Goal: Obtain resource: Obtain resource

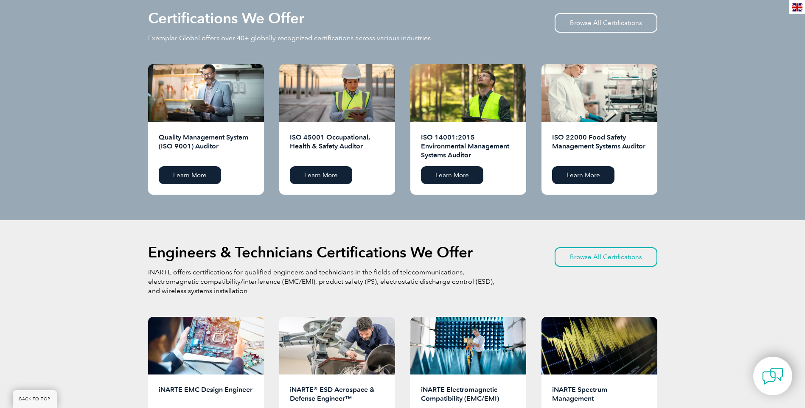
scroll to position [859, 0]
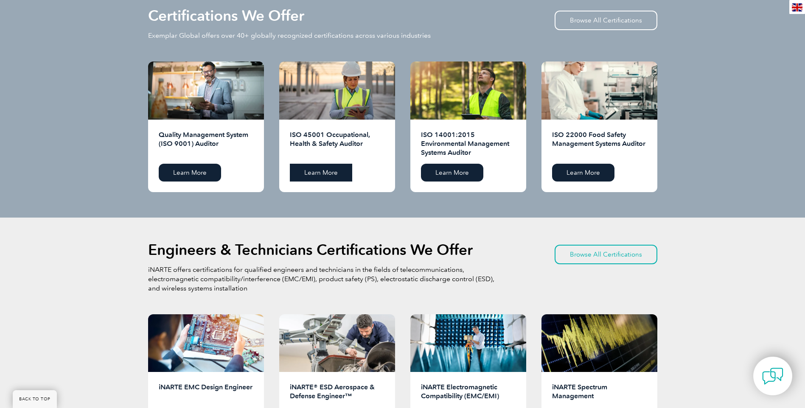
click at [327, 173] on link "Learn More" at bounding box center [321, 173] width 62 height 18
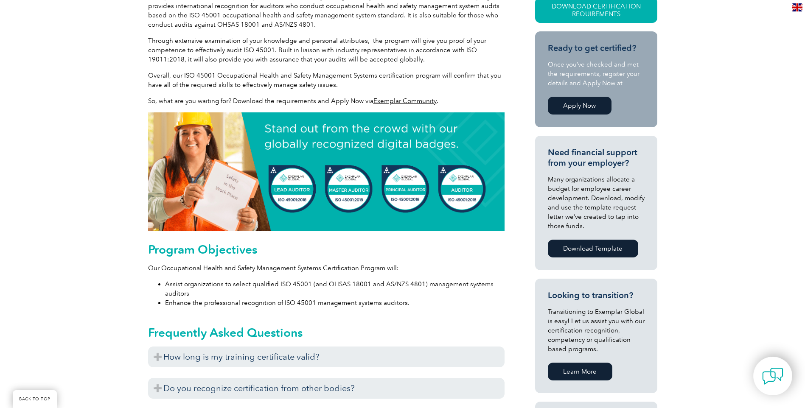
scroll to position [255, 0]
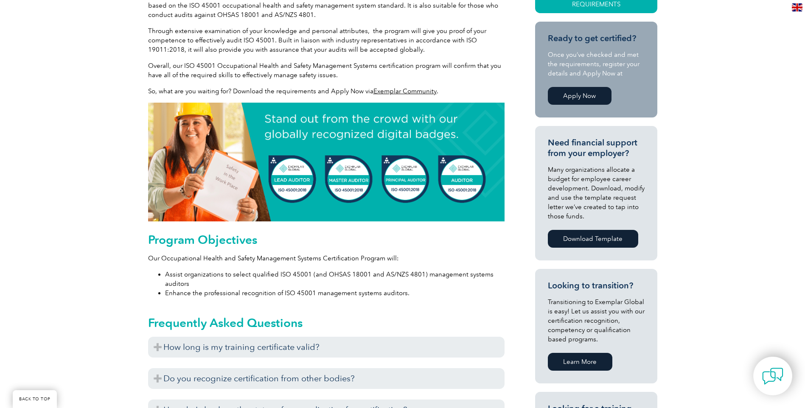
click at [590, 93] on link "Apply Now" at bounding box center [580, 96] width 64 height 18
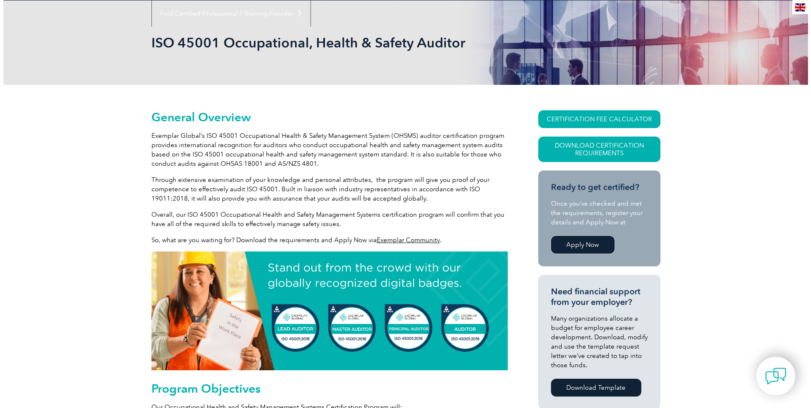
scroll to position [42, 0]
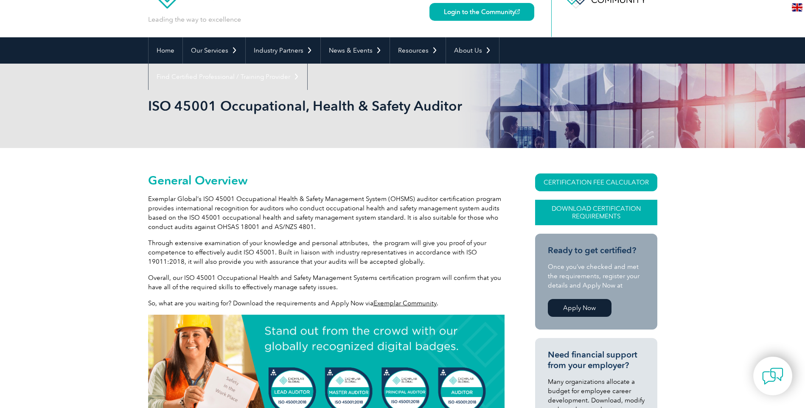
click at [593, 214] on link "Download Certification Requirements" at bounding box center [596, 212] width 122 height 25
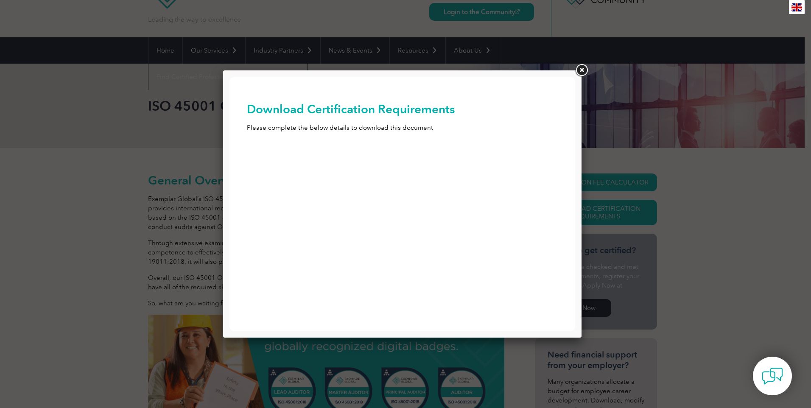
scroll to position [0, 0]
click at [289, 158] on input "First Name (Required)" at bounding box center [402, 160] width 311 height 15
type input "danny"
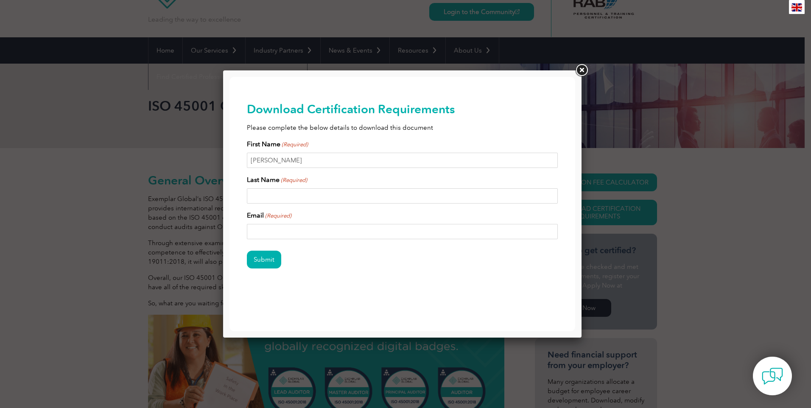
type input "kidd"
type input "danny.kidd@pncc.govt.nz"
click at [271, 262] on input "Submit" at bounding box center [264, 260] width 34 height 18
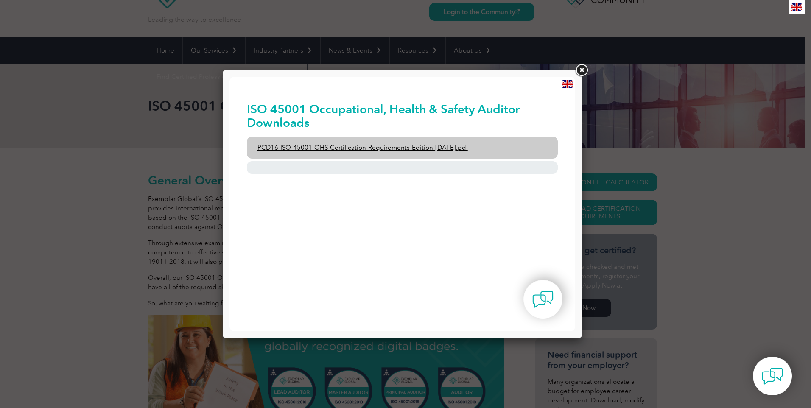
click at [393, 149] on link "PCD16-ISO-45001-OHS-Certification-Requirements-Edition-2-April-2022.pdf" at bounding box center [402, 148] width 311 height 22
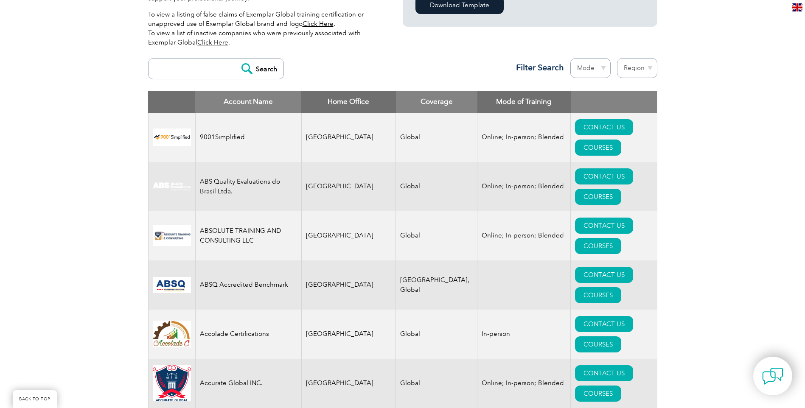
scroll to position [297, 0]
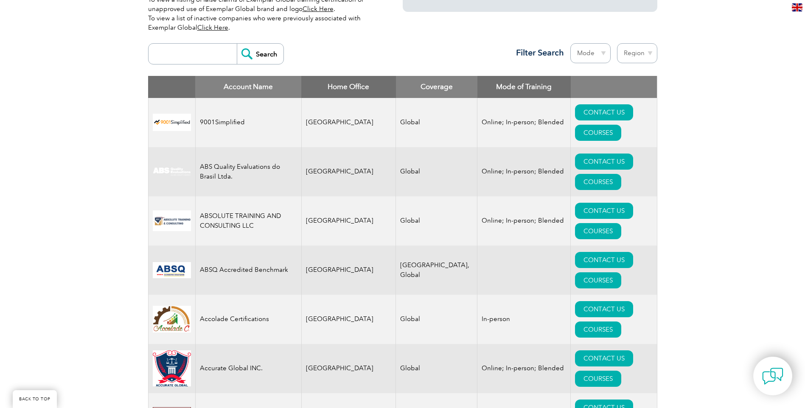
click at [189, 55] on input "search" at bounding box center [195, 54] width 84 height 20
type input "new zealand"
click at [237, 44] on input "Search" at bounding box center [260, 54] width 47 height 20
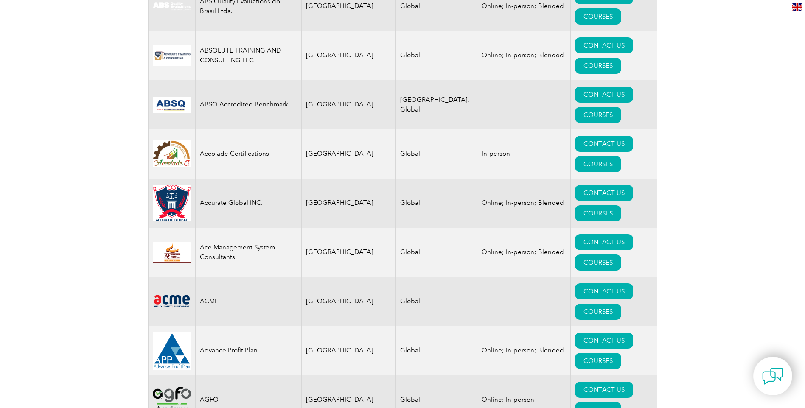
scroll to position [0, 0]
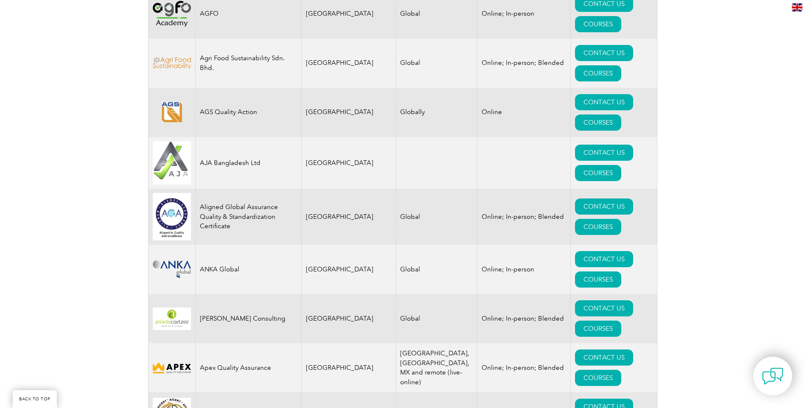
scroll to position [891, 0]
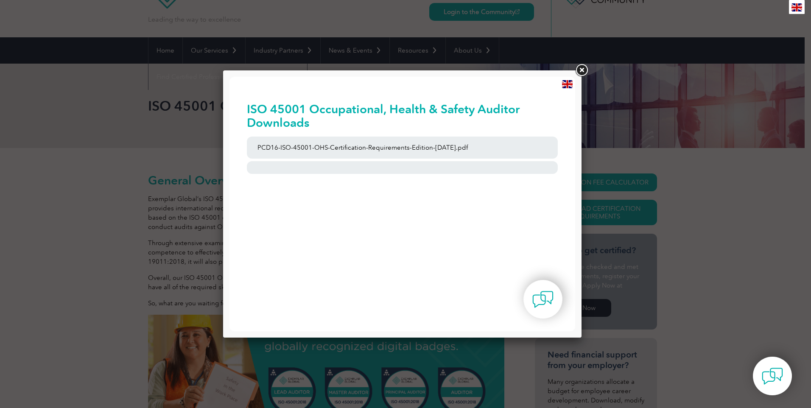
drag, startPoint x: 0, startPoint y: 0, endPoint x: 581, endPoint y: 73, distance: 585.6
click at [581, 73] on link at bounding box center [581, 70] width 15 height 15
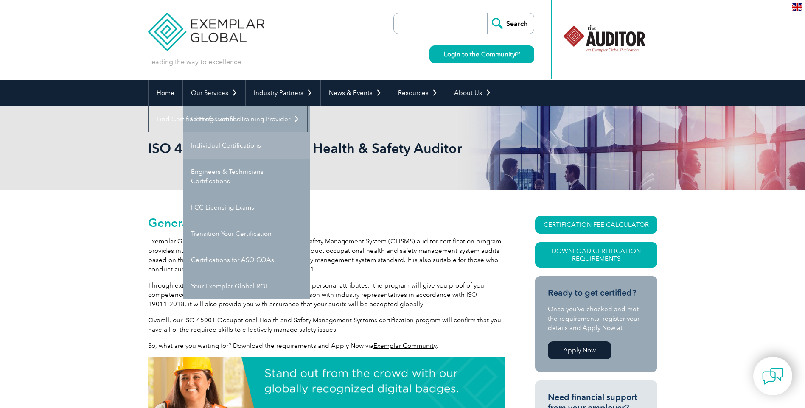
click at [226, 144] on link "Individual Certifications" at bounding box center [246, 145] width 127 height 26
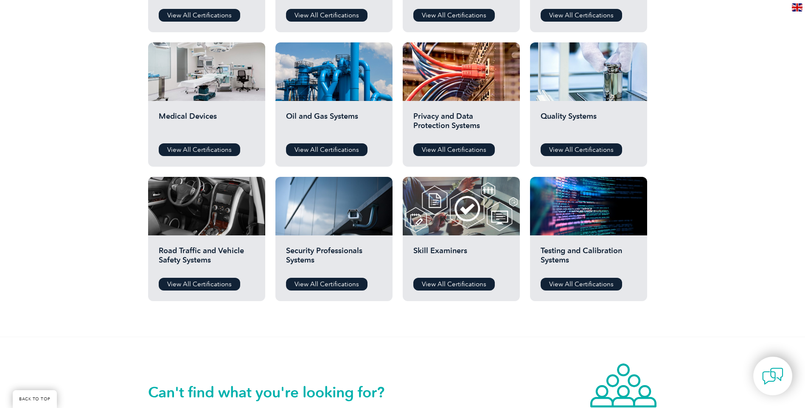
scroll to position [551, 0]
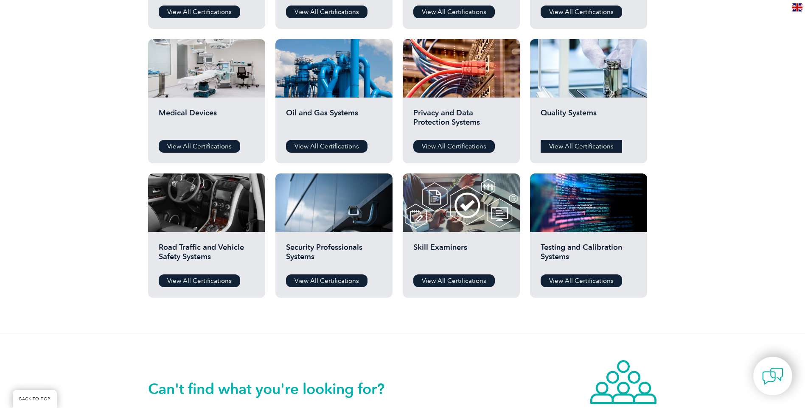
click at [589, 143] on link "View All Certifications" at bounding box center [580, 146] width 81 height 13
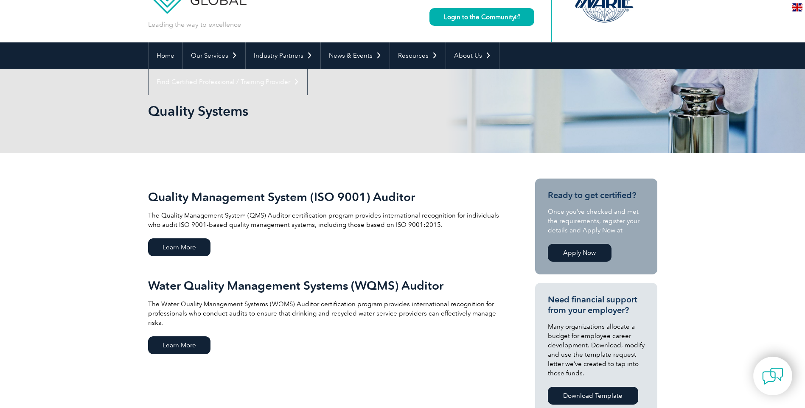
scroll to position [85, 0]
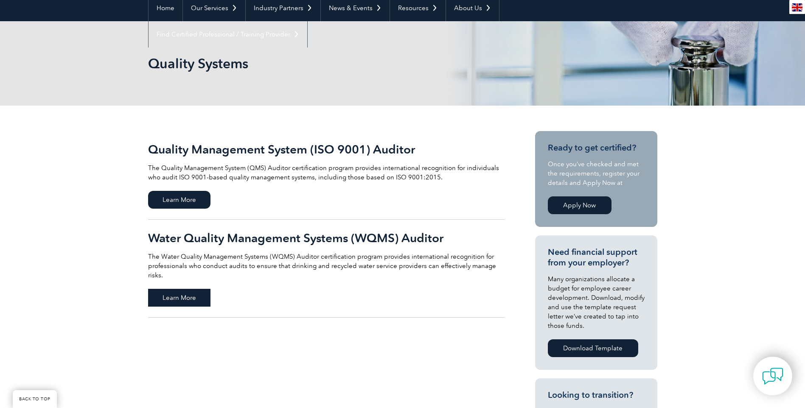
click at [199, 289] on span "Learn More" at bounding box center [179, 298] width 62 height 18
click at [190, 196] on span "Learn More" at bounding box center [179, 200] width 62 height 18
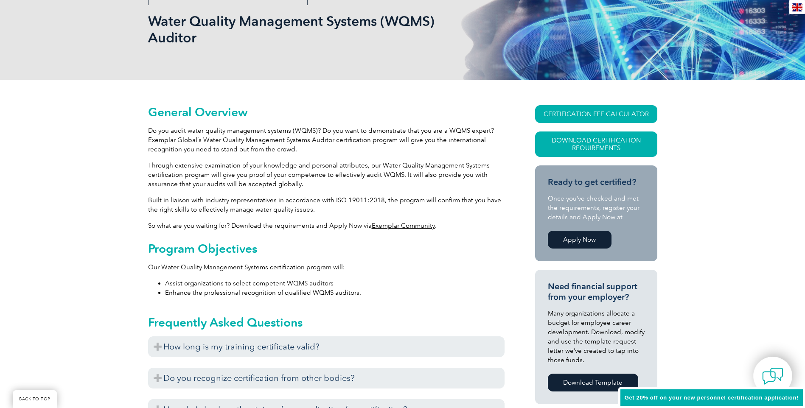
scroll to position [170, 0]
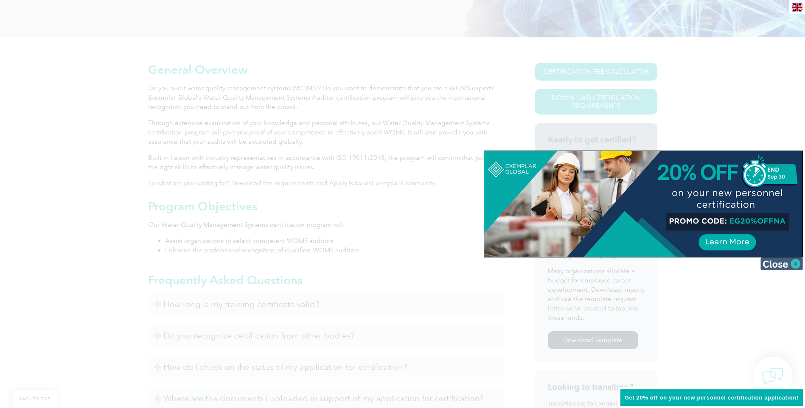
click at [791, 267] on img at bounding box center [781, 263] width 42 height 13
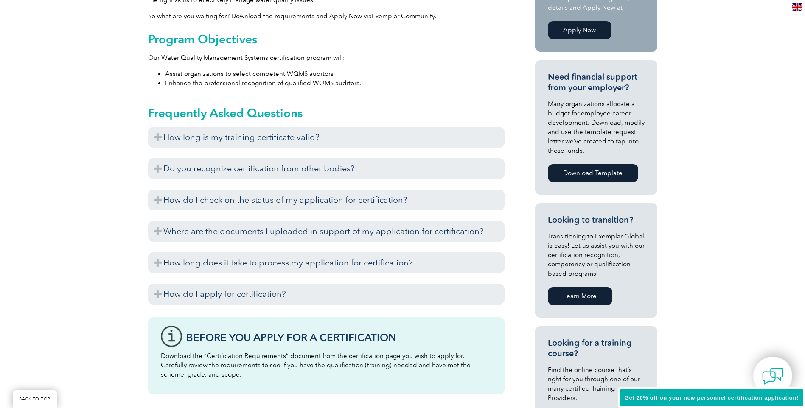
scroll to position [339, 0]
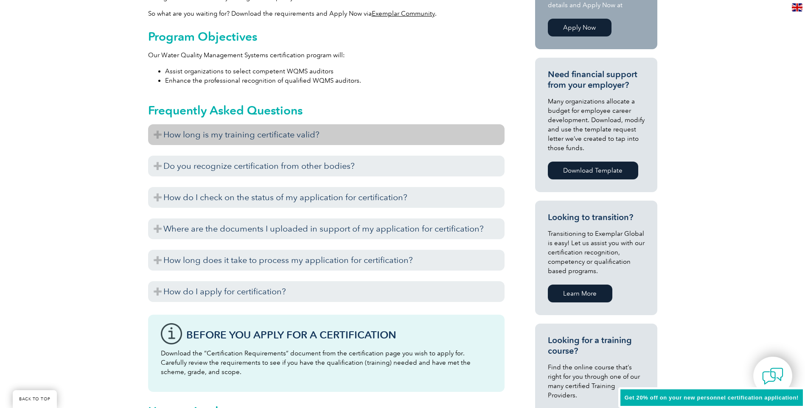
click at [332, 137] on h3 "How long is my training certificate valid?" at bounding box center [326, 134] width 356 height 21
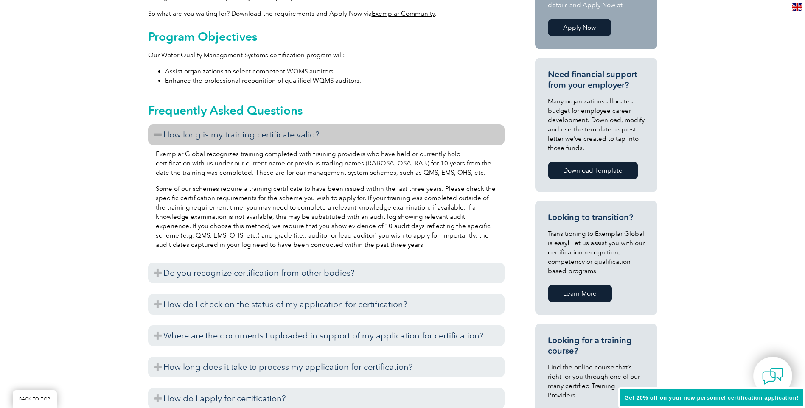
click at [332, 137] on h3 "How long is my training certificate valid?" at bounding box center [326, 134] width 356 height 21
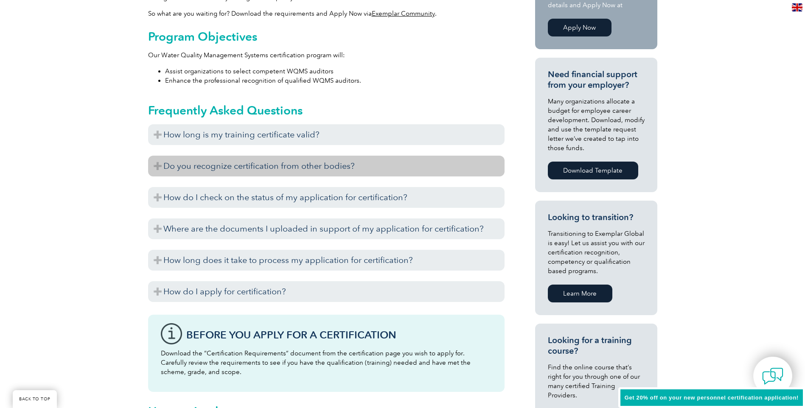
click at [343, 164] on h3 "Do you recognize certification from other bodies?" at bounding box center [326, 166] width 356 height 21
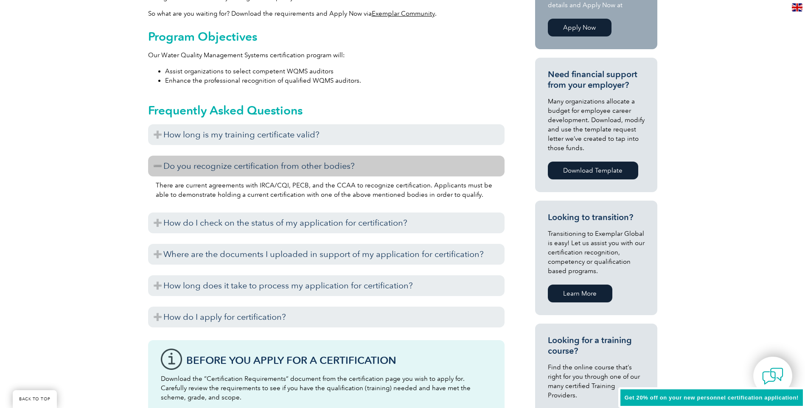
click at [343, 164] on h3 "Do you recognize certification from other bodies?" at bounding box center [326, 166] width 356 height 21
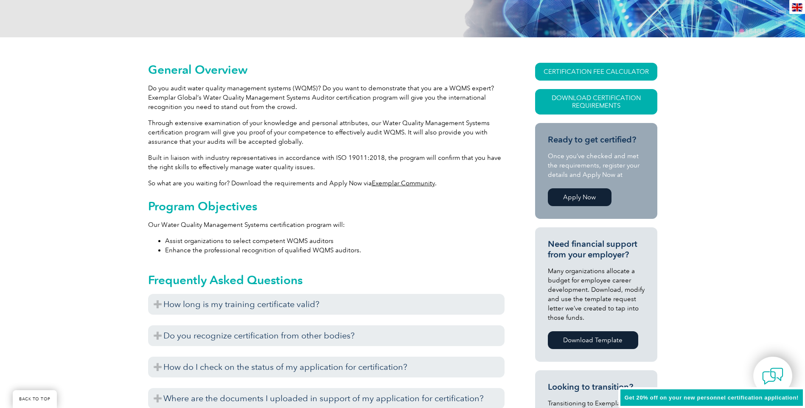
scroll to position [0, 0]
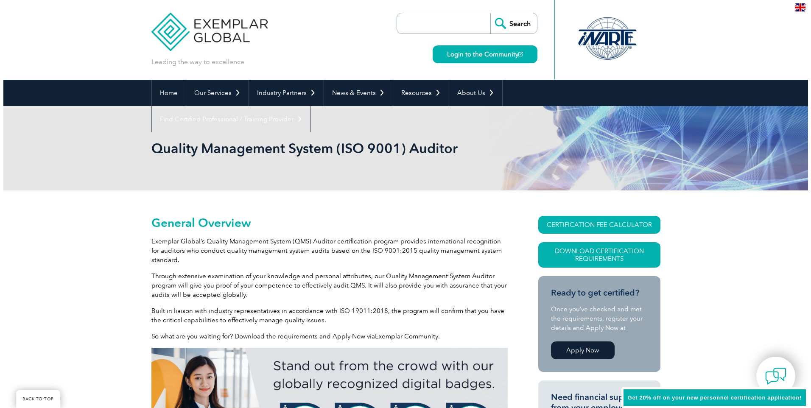
scroll to position [118, 0]
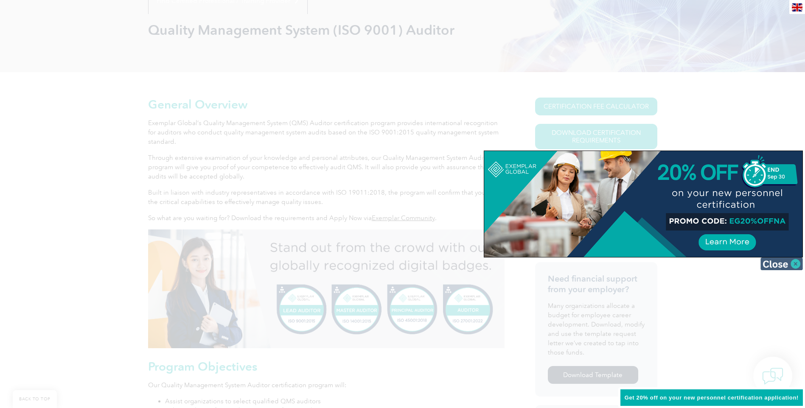
click at [778, 265] on img at bounding box center [781, 263] width 42 height 13
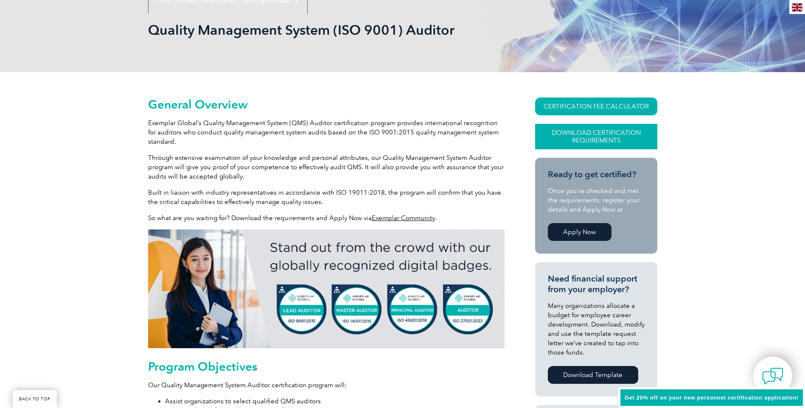
click at [629, 138] on link "Download Certification Requirements" at bounding box center [596, 136] width 122 height 25
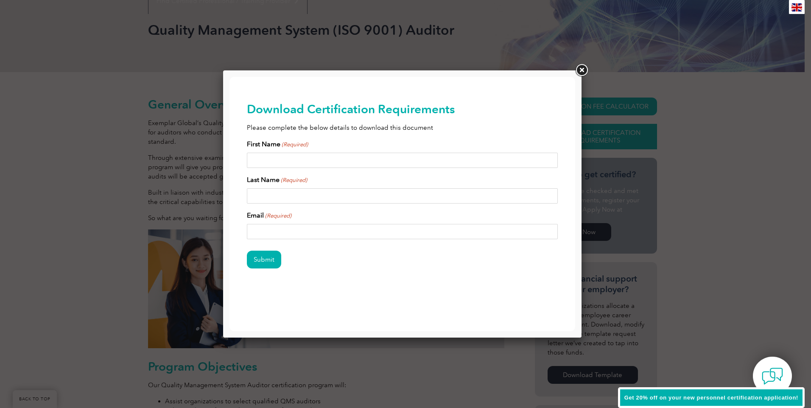
scroll to position [0, 0]
click at [322, 161] on input "First Name (Required)" at bounding box center [402, 160] width 311 height 15
type input "danny"
type input "kidd"
type input "danny.kidd@pncc.govt.nz"
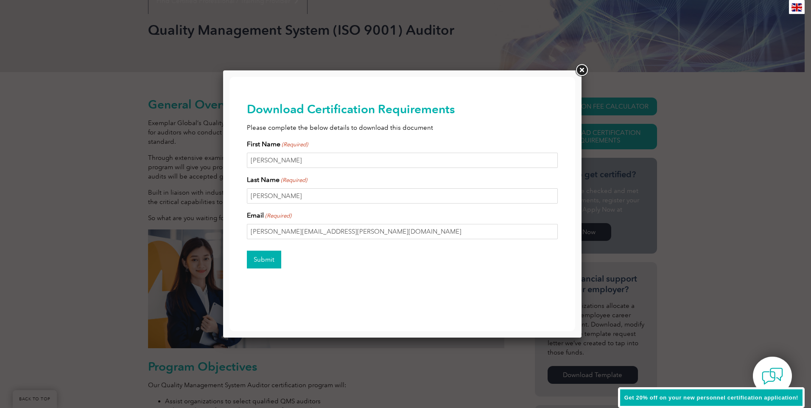
click at [266, 259] on input "Submit" at bounding box center [264, 260] width 34 height 18
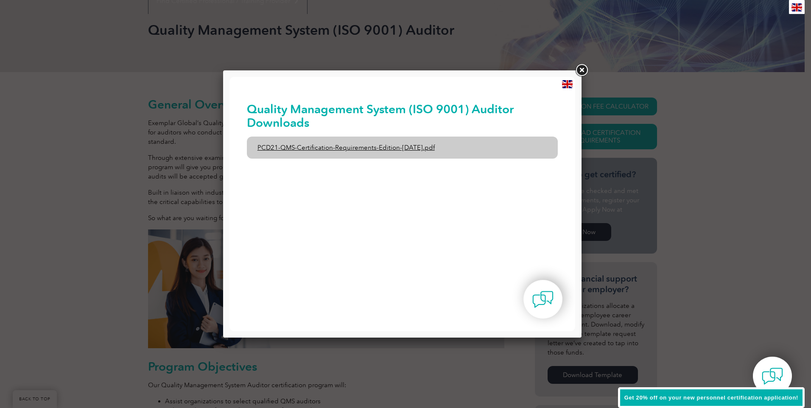
click at [398, 146] on link "PCD21-QMS-Certification-Requirements-Edition-2-April-2022.pdf" at bounding box center [402, 148] width 311 height 22
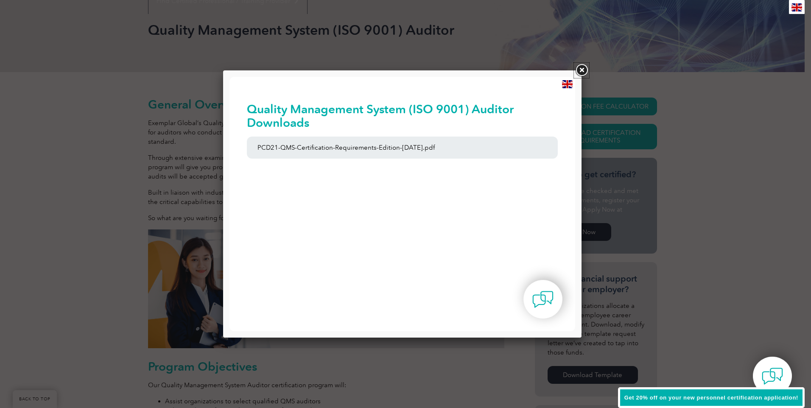
click at [582, 69] on link at bounding box center [581, 70] width 15 height 15
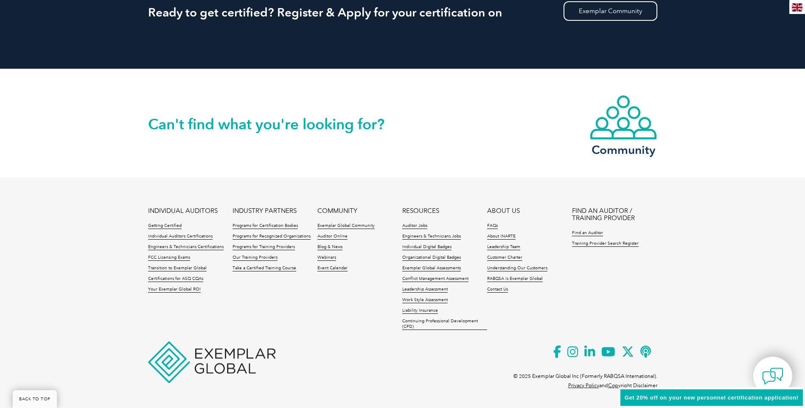
scroll to position [1138, 0]
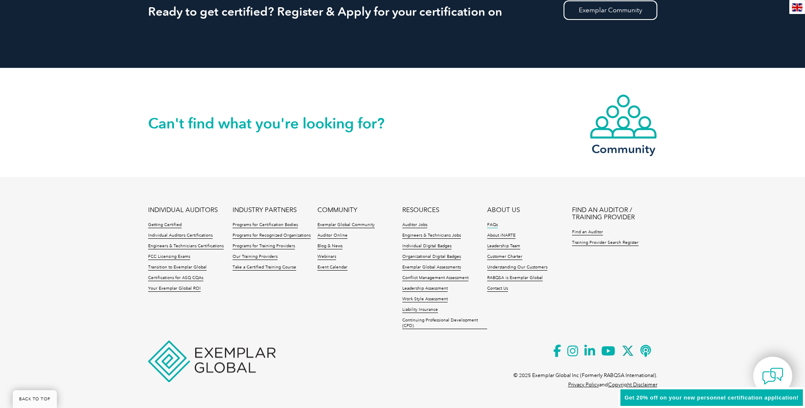
click at [489, 224] on link "FAQs" at bounding box center [492, 225] width 11 height 6
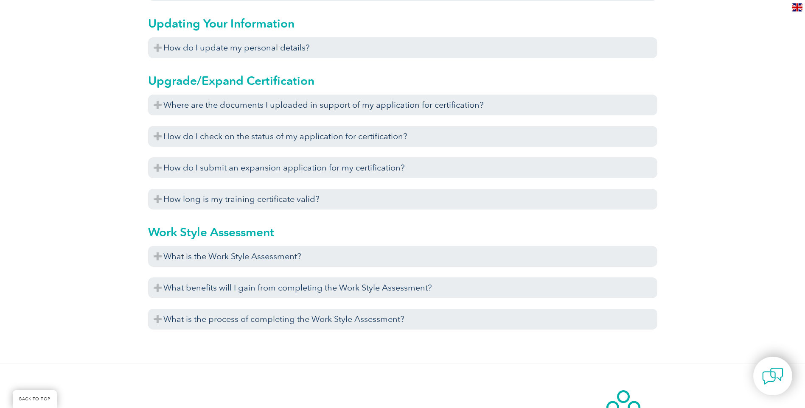
scroll to position [3012, 0]
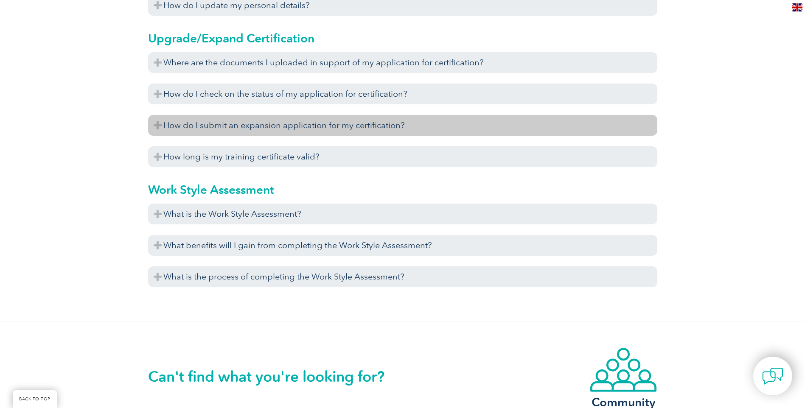
click at [156, 127] on h3 "How do I submit an expansion application for my certification?" at bounding box center [402, 125] width 509 height 21
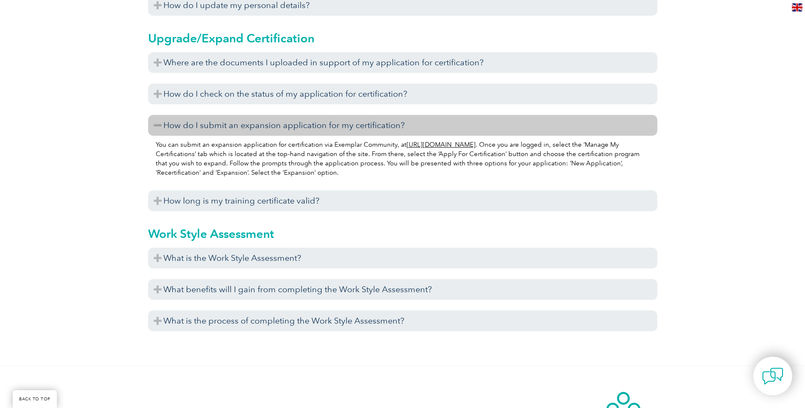
click at [156, 127] on h3 "How do I submit an expansion application for my certification?" at bounding box center [402, 125] width 509 height 21
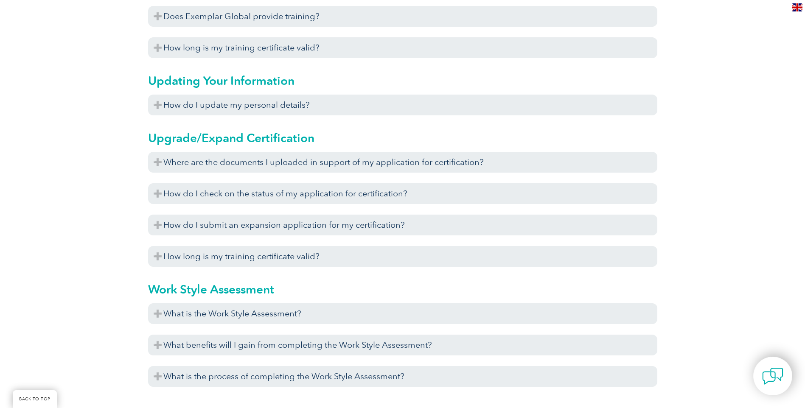
scroll to position [2969, 0]
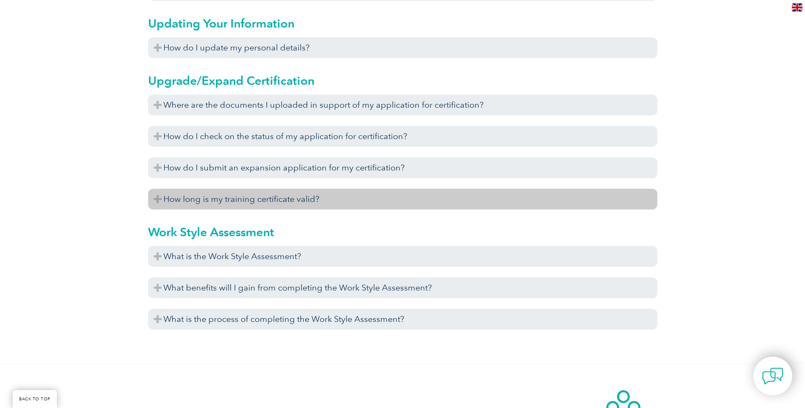
click at [160, 200] on h3 "How long is my training certificate valid?" at bounding box center [402, 199] width 509 height 21
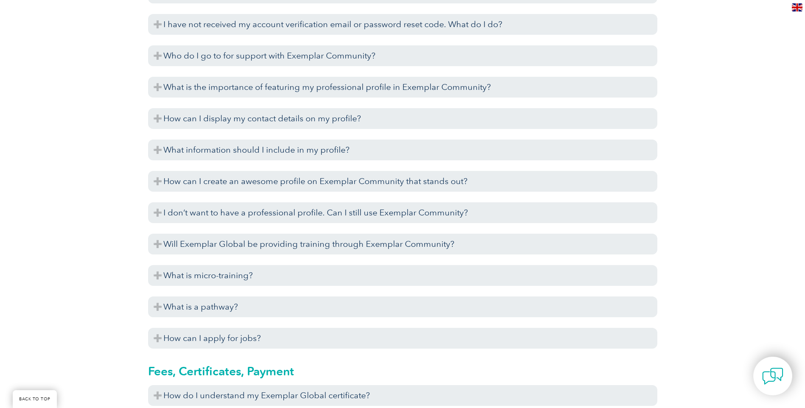
scroll to position [1654, 0]
